Goal: Information Seeking & Learning: Learn about a topic

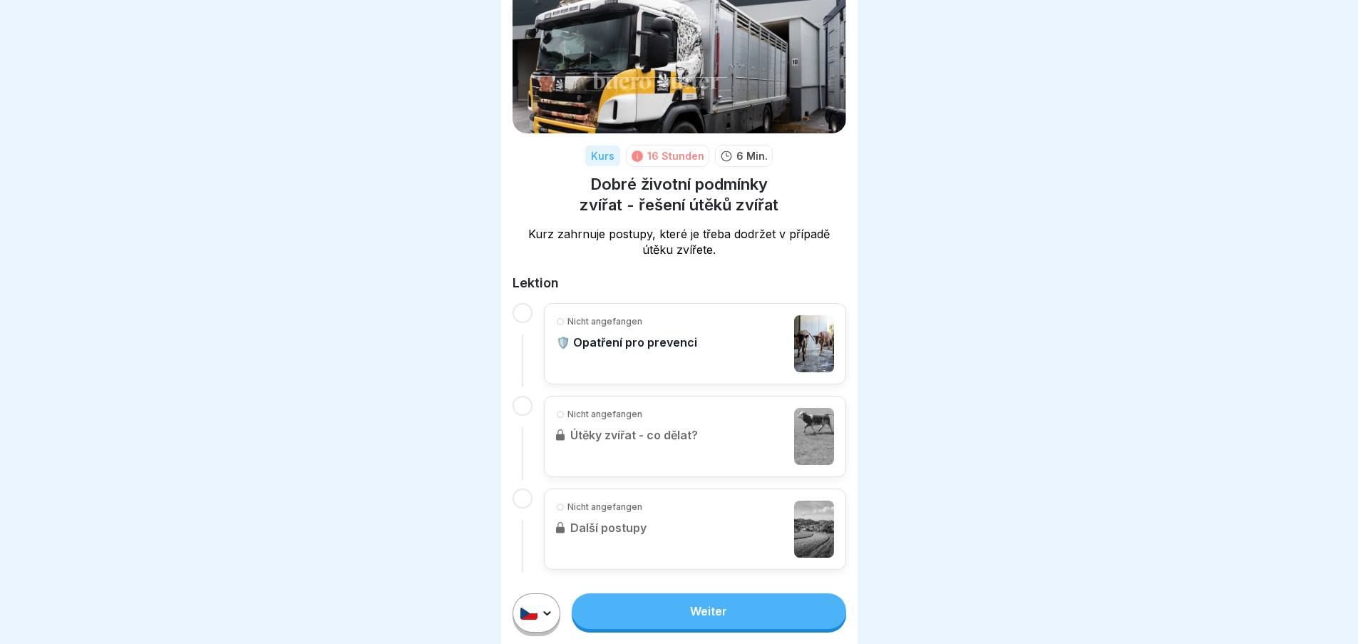
scroll to position [11, 0]
click at [731, 324] on div "Nicht angefangen 🛡️ Opatření pro prevenci" at bounding box center [695, 343] width 278 height 57
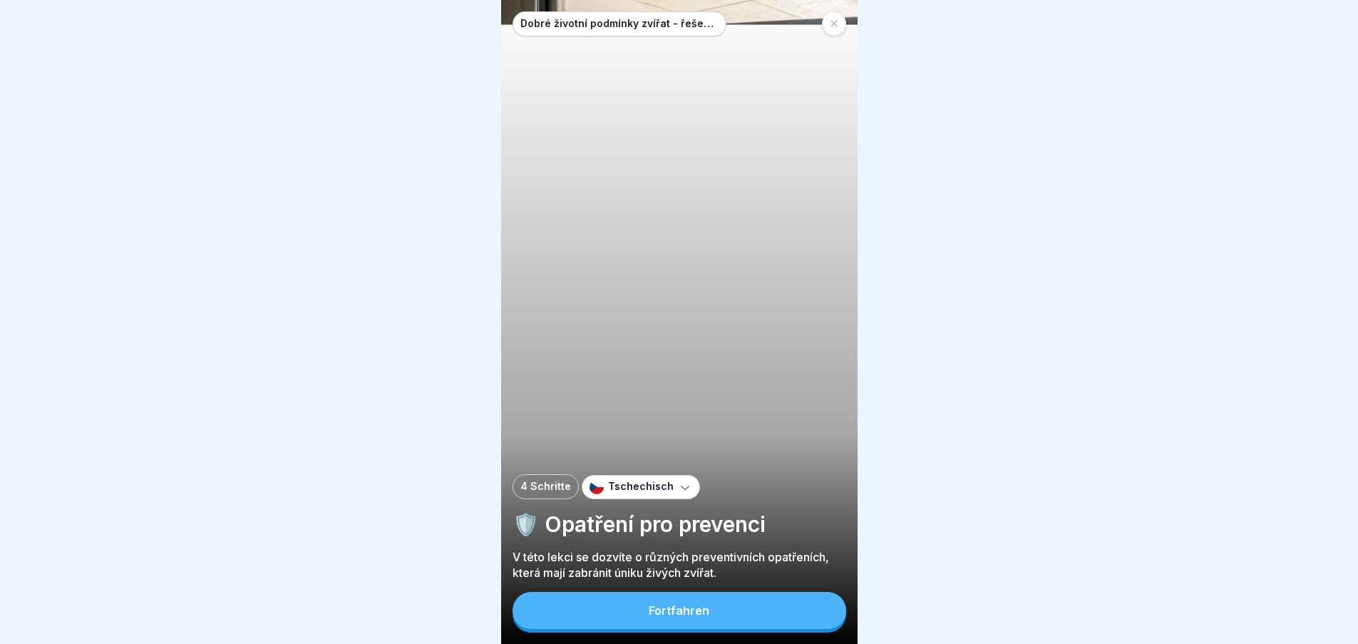
scroll to position [11, 0]
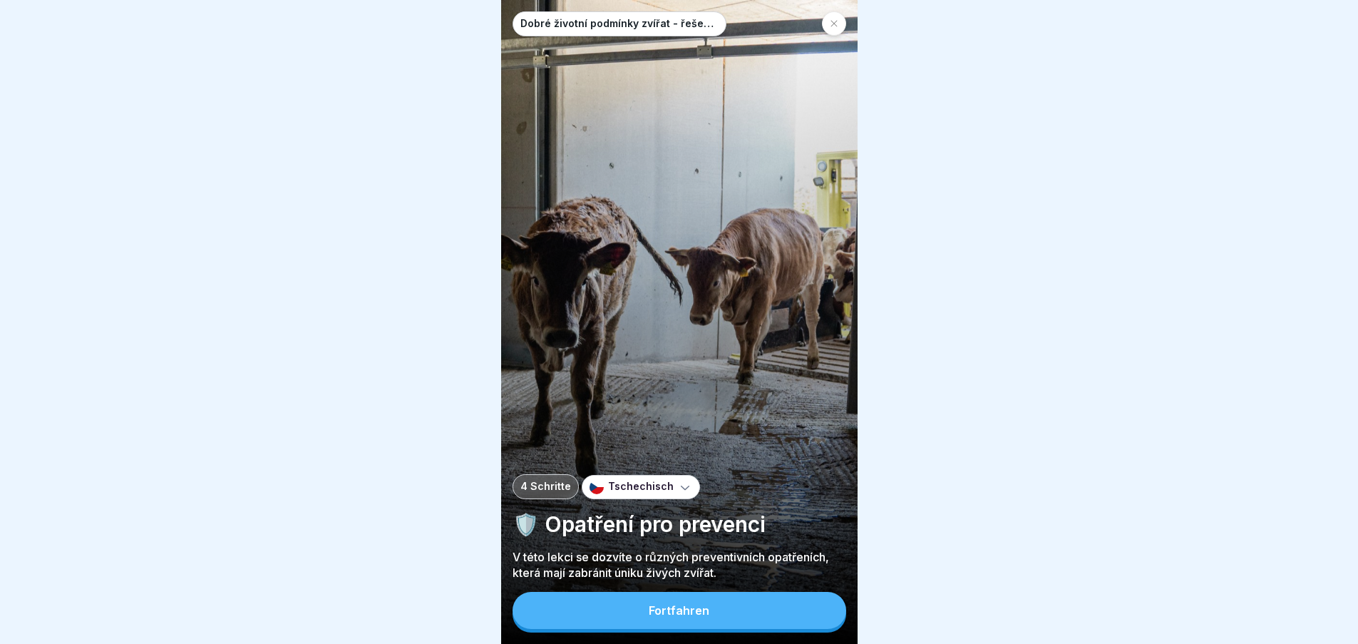
click at [679, 609] on div "Fortfahren" at bounding box center [679, 610] width 61 height 13
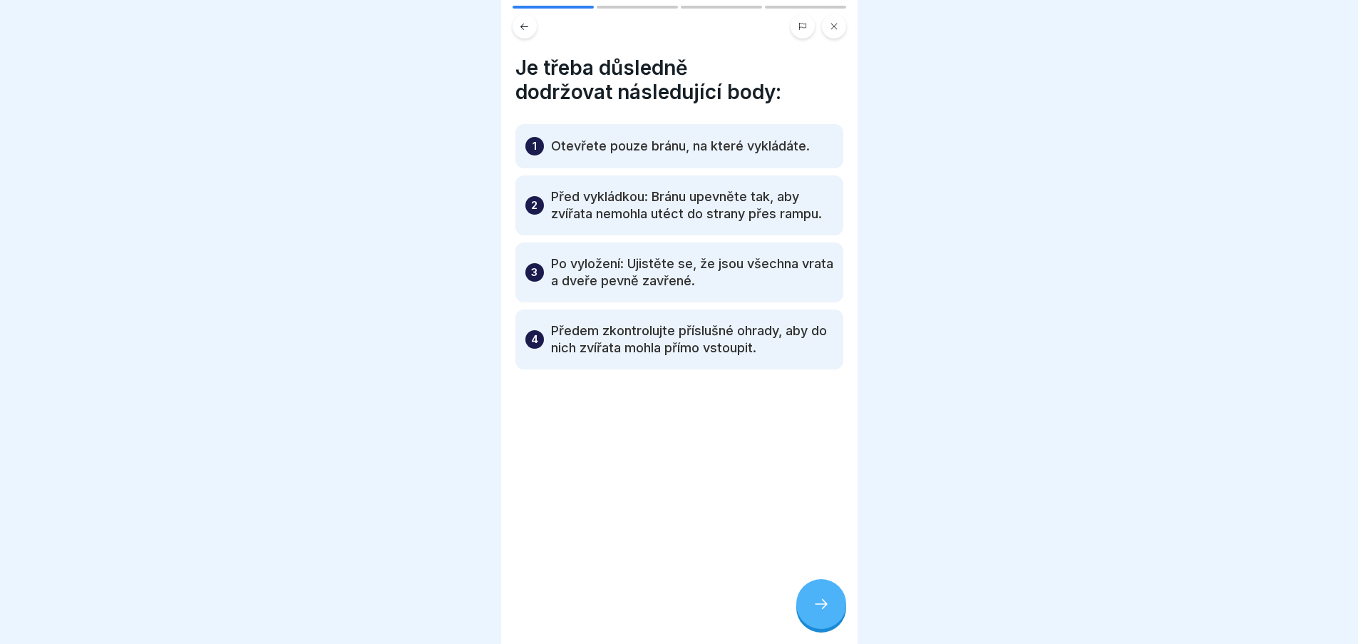
click at [820, 604] on icon at bounding box center [821, 603] width 17 height 17
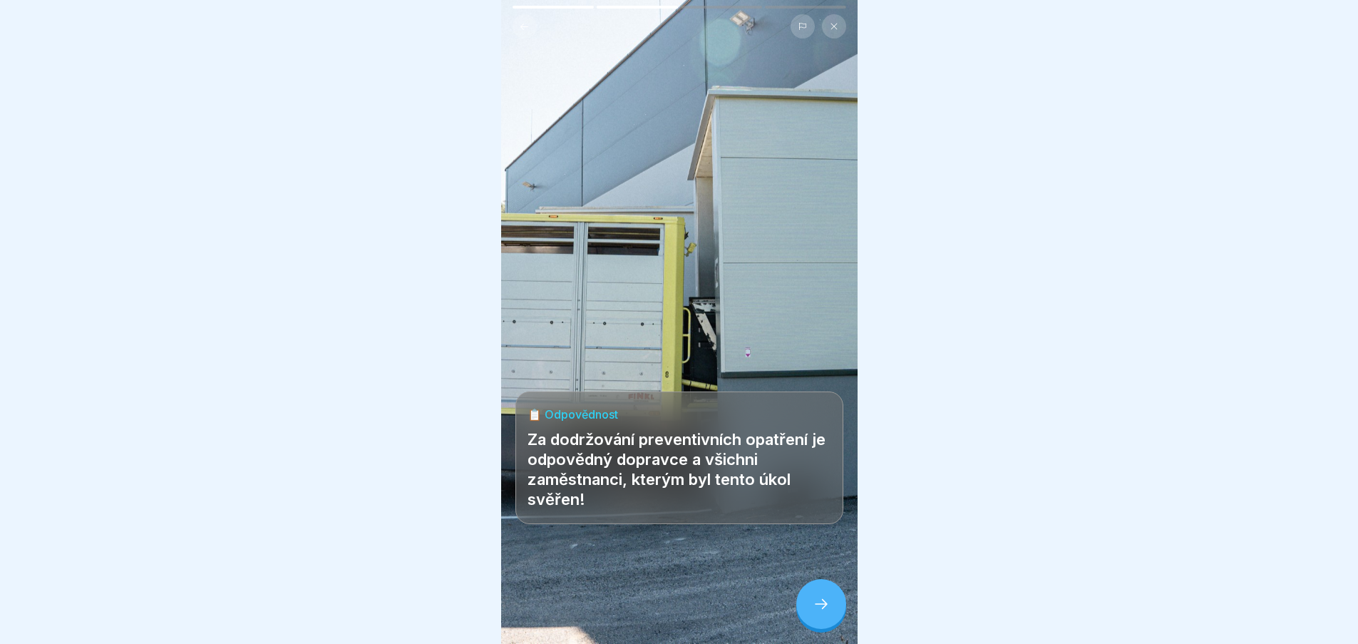
click at [820, 604] on icon at bounding box center [821, 603] width 17 height 17
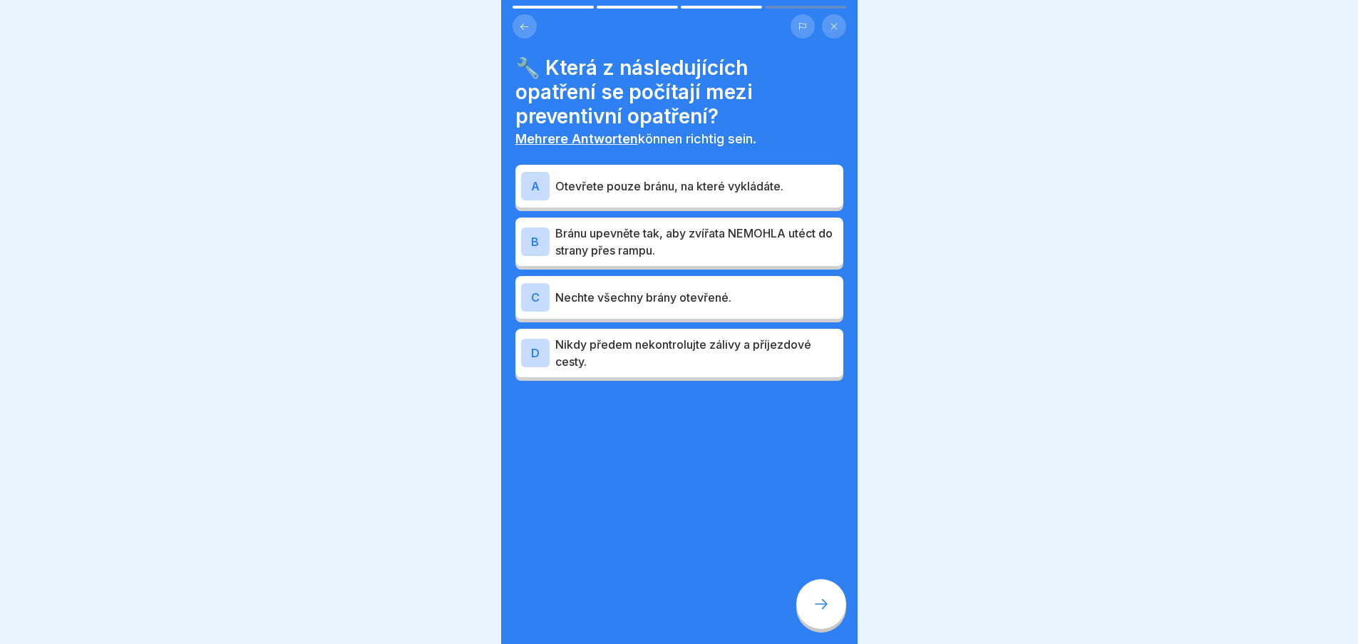
click at [830, 22] on icon at bounding box center [834, 26] width 9 height 9
